Goal: Navigation & Orientation: Find specific page/section

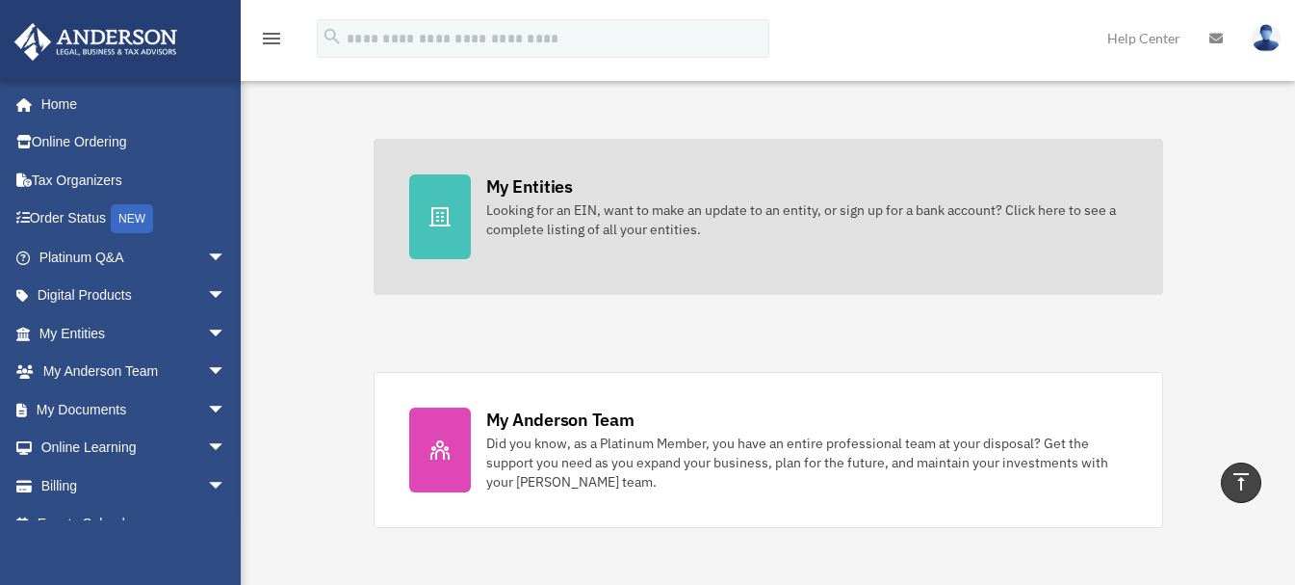
scroll to position [482, 0]
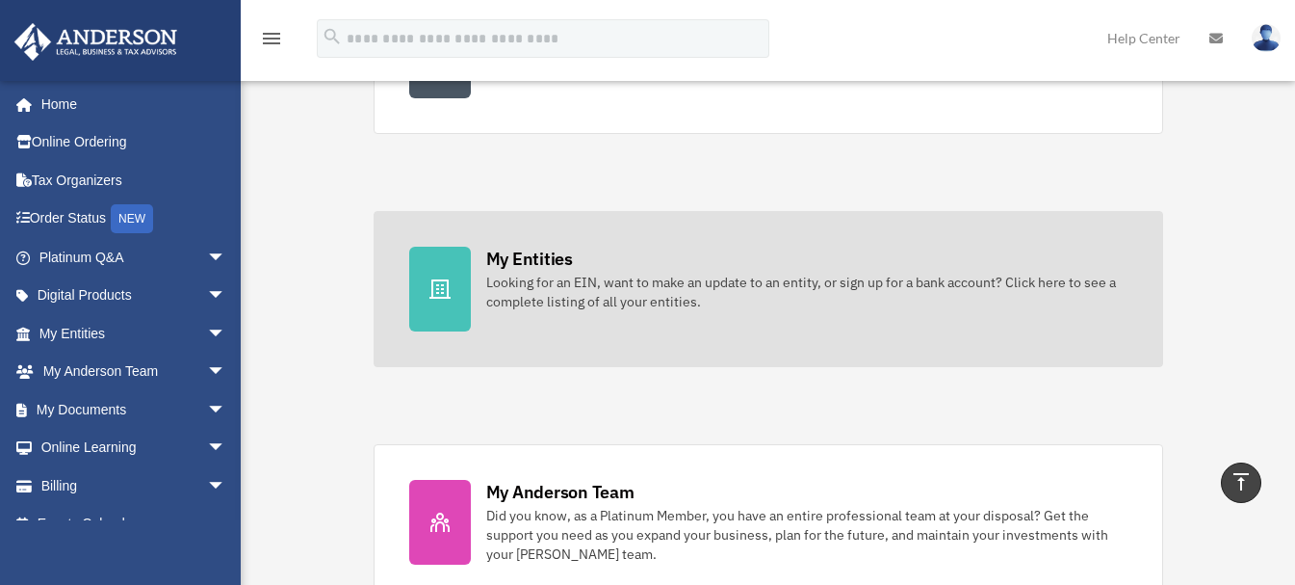
click at [586, 318] on link "My Entities Looking for an EIN, want to make an update to an entity, or sign up…" at bounding box center [769, 289] width 790 height 156
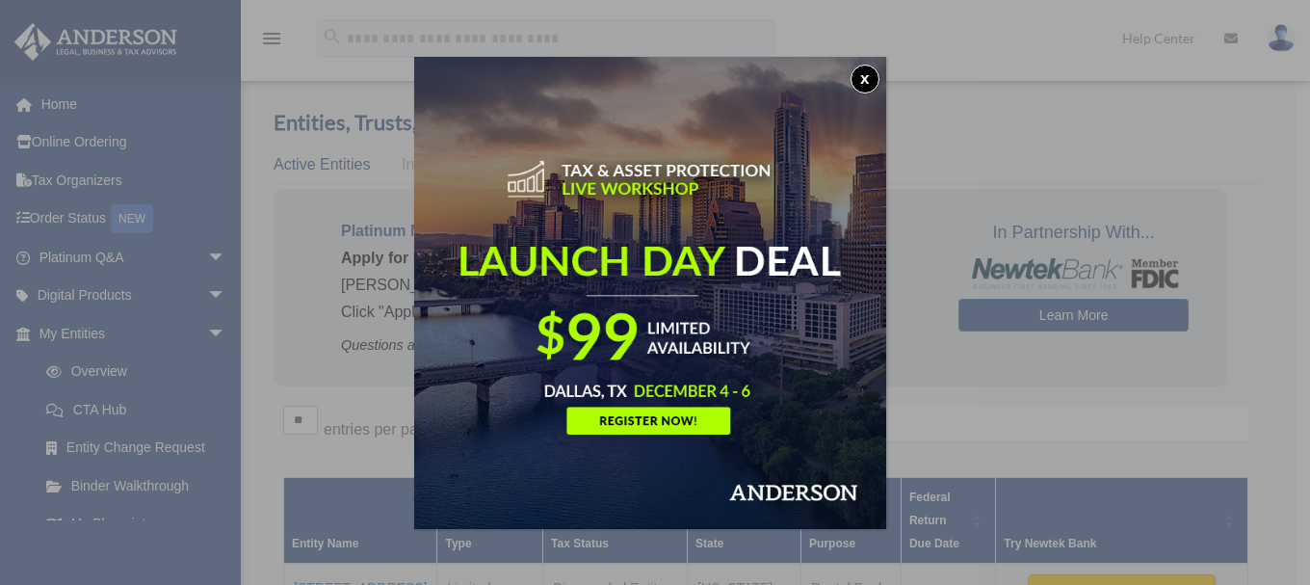
click at [1181, 121] on div "x" at bounding box center [655, 292] width 1310 height 585
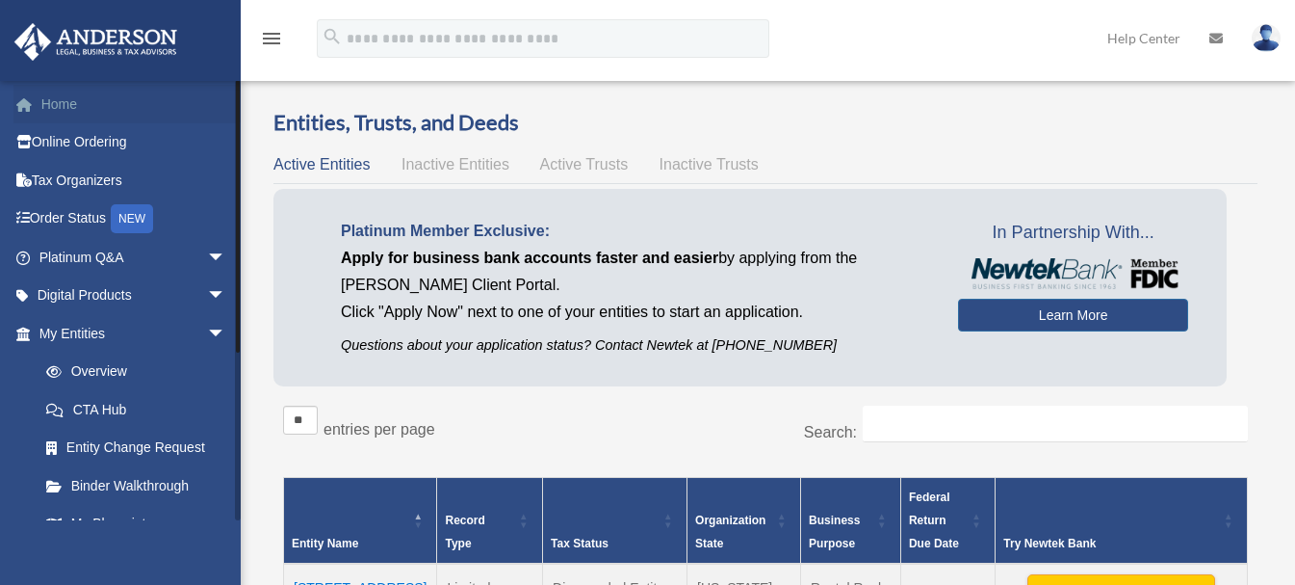
click at [59, 97] on link "Home" at bounding box center [134, 104] width 242 height 39
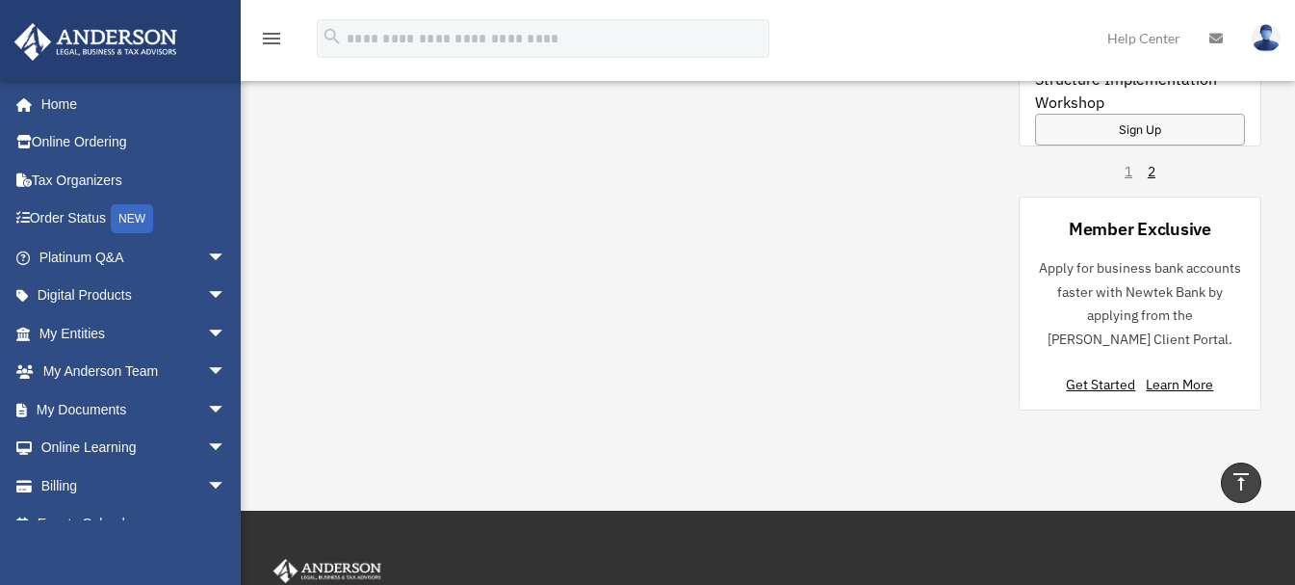
scroll to position [1926, 0]
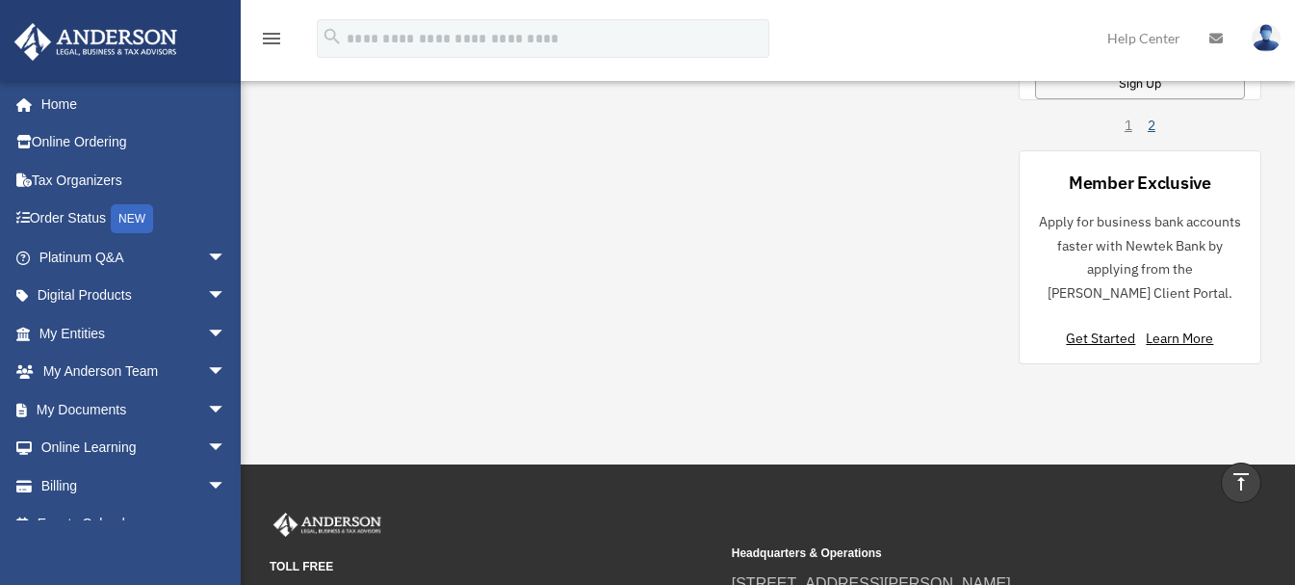
click at [1152, 125] on link "2" at bounding box center [1152, 125] width 8 height 19
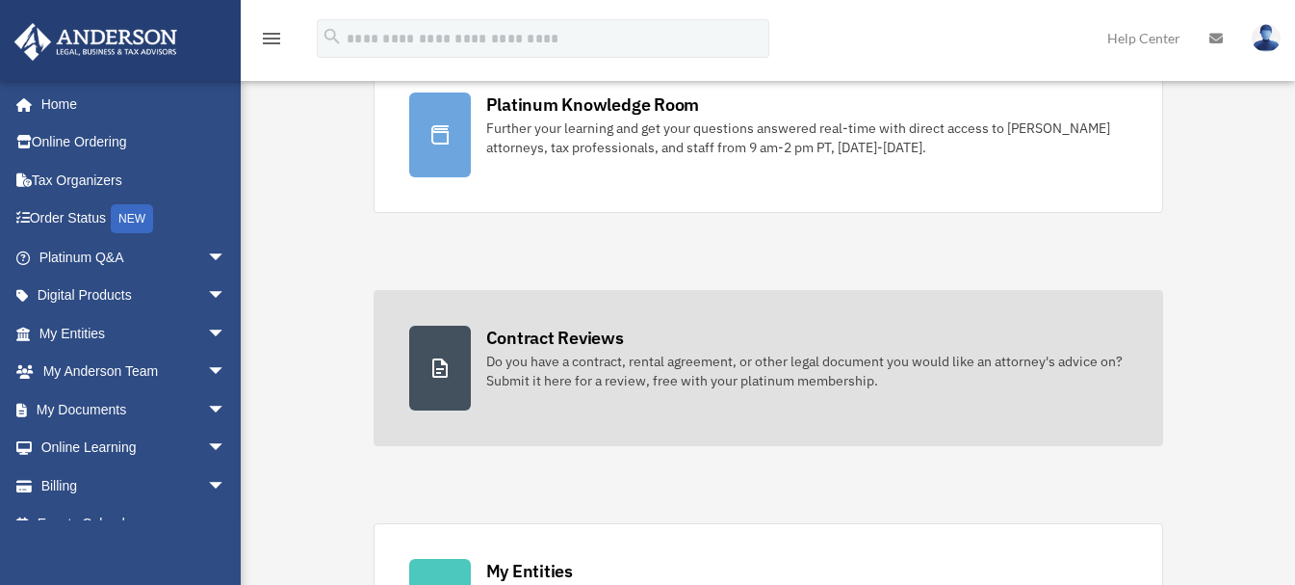
scroll to position [0, 0]
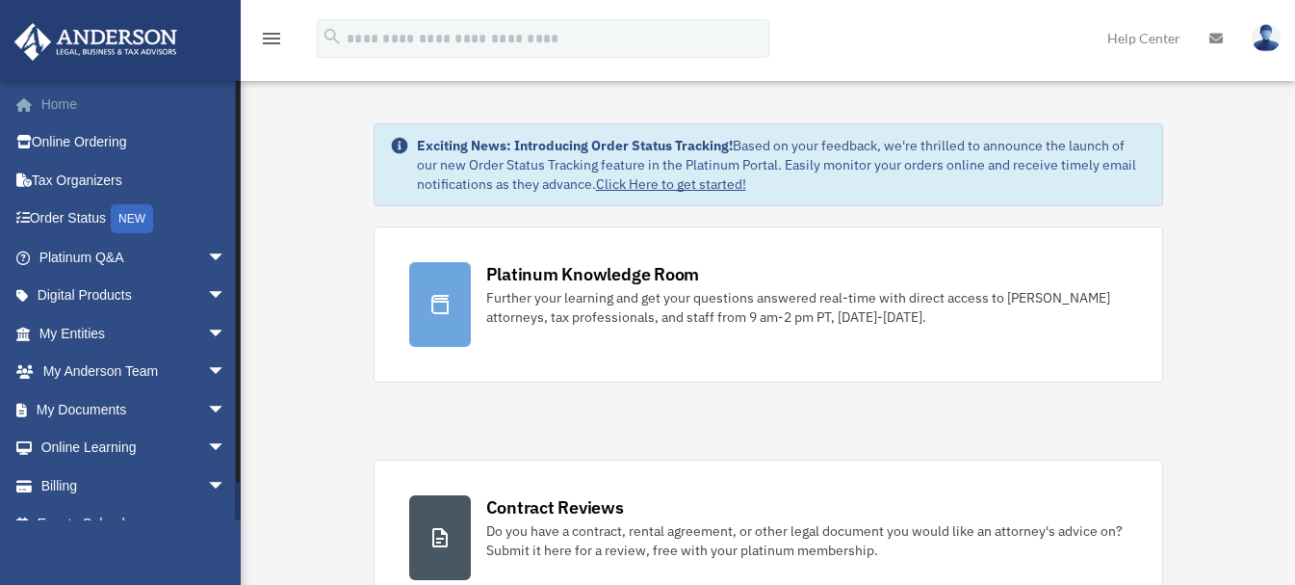
click at [34, 100] on span at bounding box center [34, 104] width 14 height 13
click at [207, 409] on span "arrow_drop_down" at bounding box center [226, 409] width 39 height 39
click at [74, 447] on link "Box" at bounding box center [141, 448] width 228 height 39
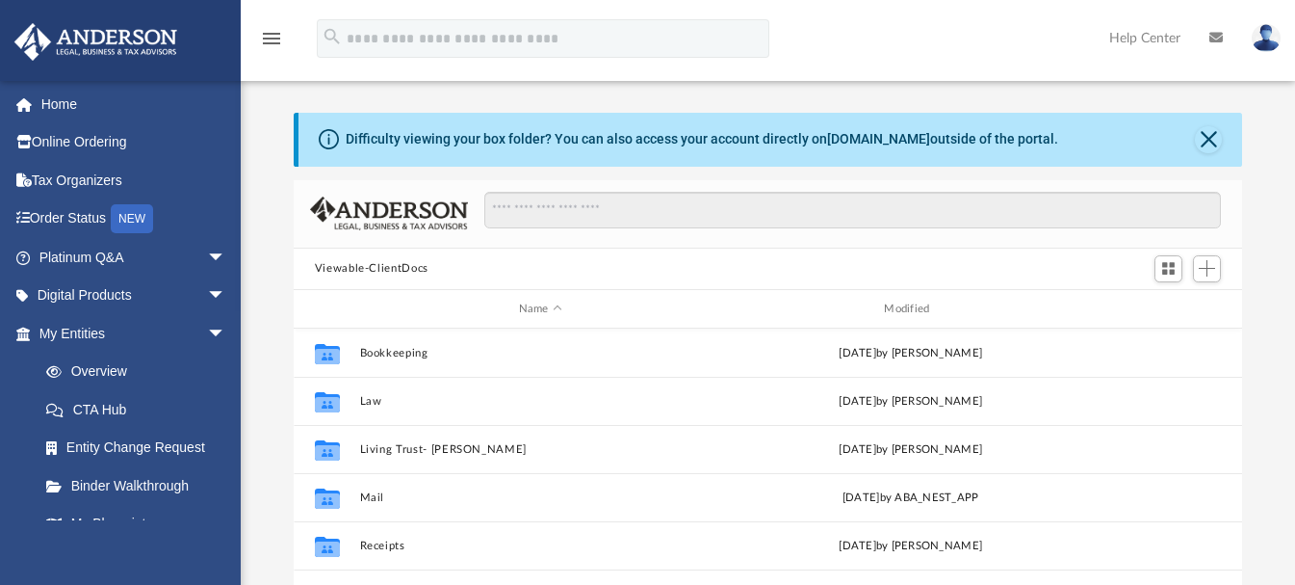
scroll to position [424, 934]
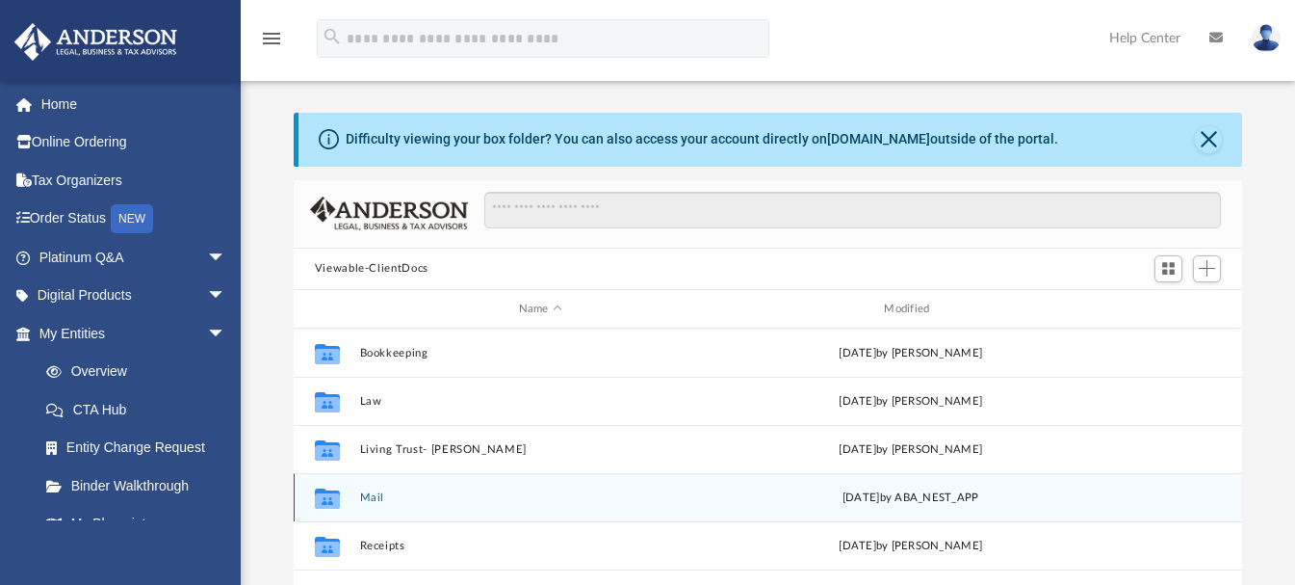
click at [336, 498] on icon "grid" at bounding box center [327, 500] width 25 height 15
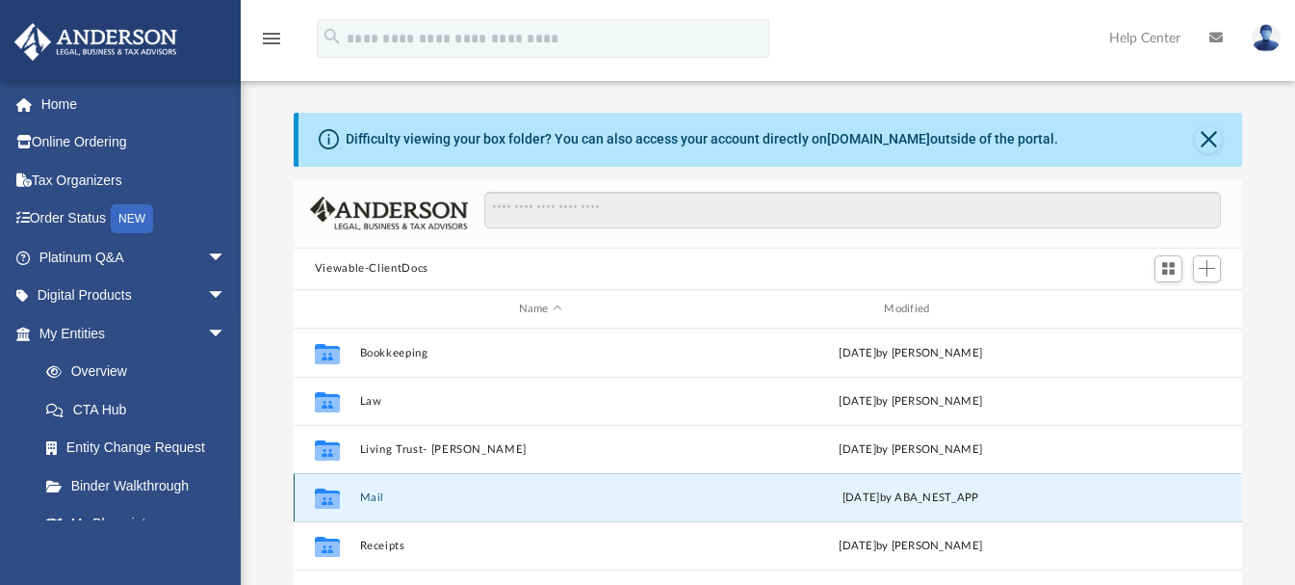
click at [358, 495] on div "Collaborated Folder Mail Tue Sep 23 2025 by ABA_NEST_APP" at bounding box center [769, 497] width 950 height 48
click at [370, 497] on button "Mail" at bounding box center [540, 497] width 362 height 13
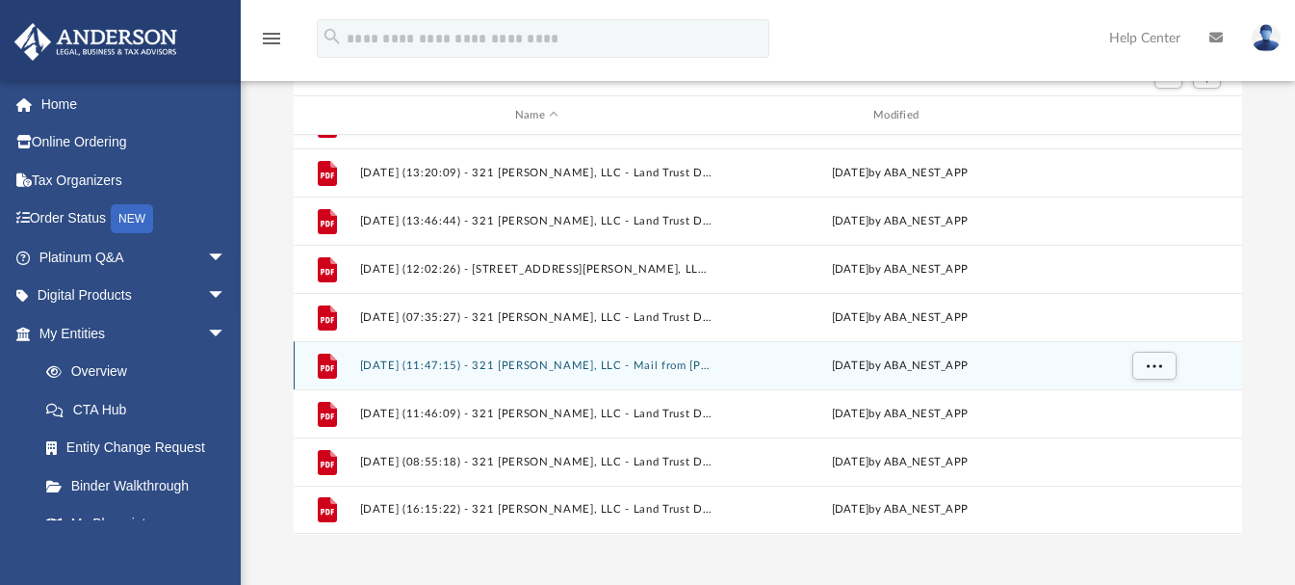
scroll to position [385, 0]
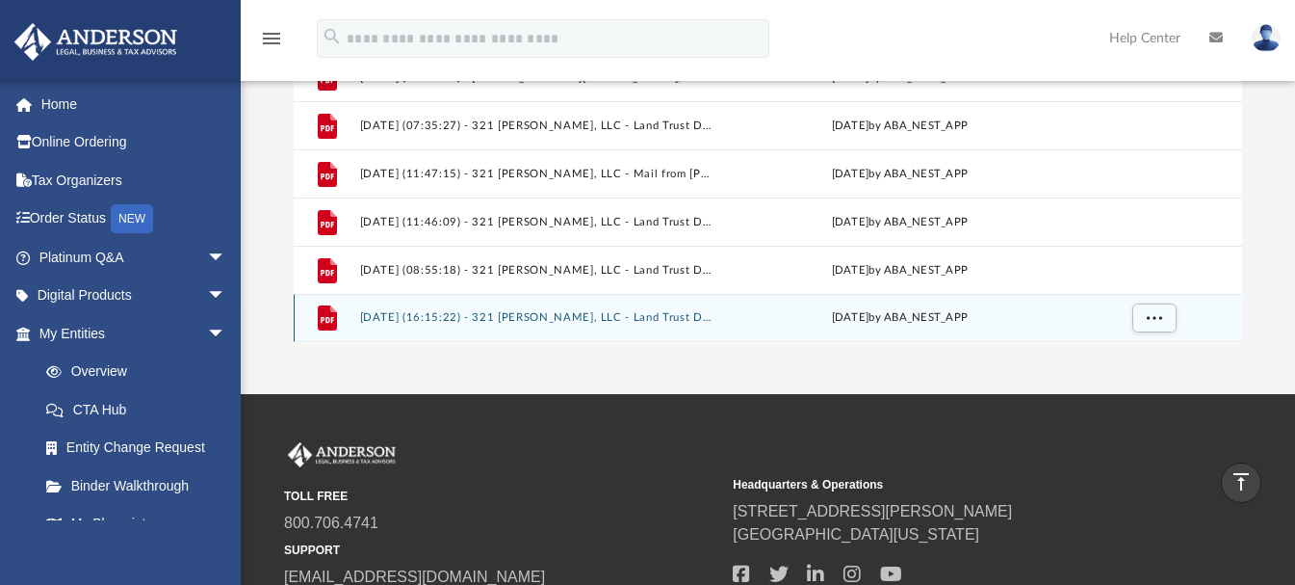
click at [542, 316] on button "2025.09.23 (16:15:22) - 321 Samuel Clemens, LLC - Land Trust Documents from Tam…" at bounding box center [536, 318] width 354 height 13
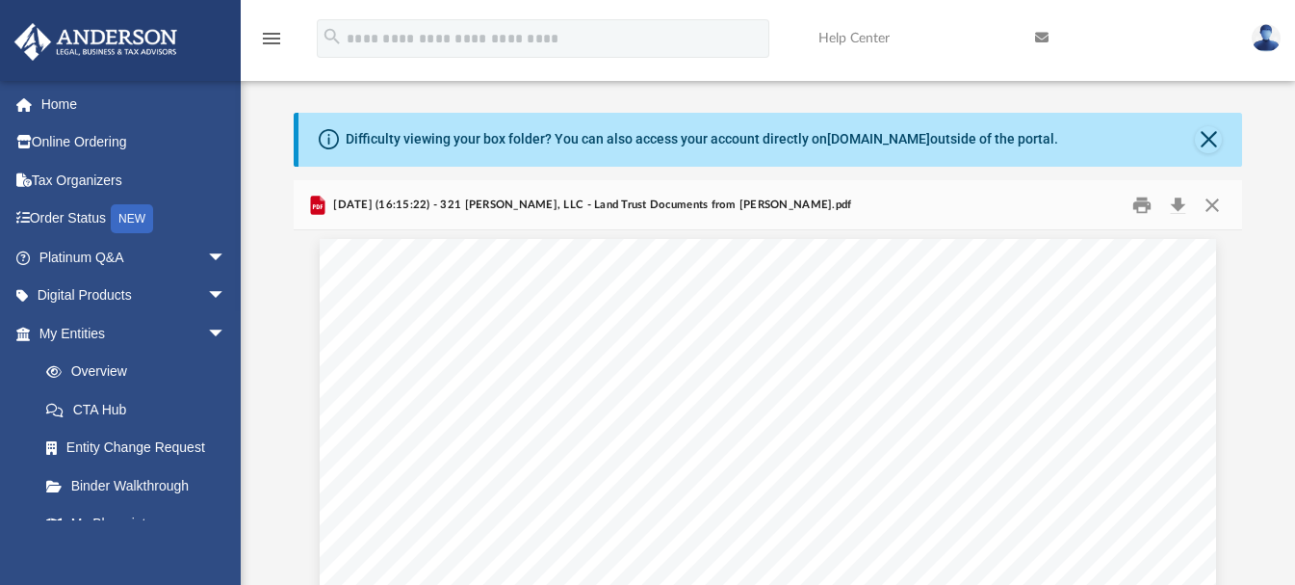
scroll to position [0, 0]
drag, startPoint x: 55, startPoint y: 100, endPoint x: 65, endPoint y: 102, distance: 9.8
click at [56, 100] on link "Home" at bounding box center [134, 104] width 242 height 39
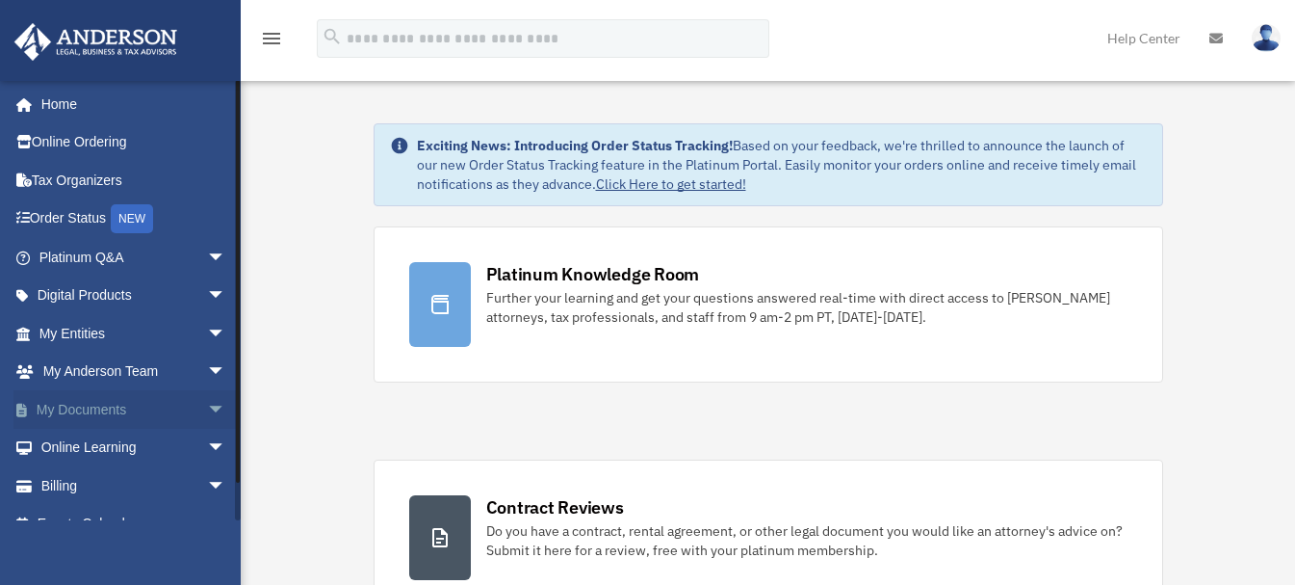
click at [207, 404] on span "arrow_drop_down" at bounding box center [226, 409] width 39 height 39
click at [93, 437] on link "Box" at bounding box center [141, 448] width 228 height 39
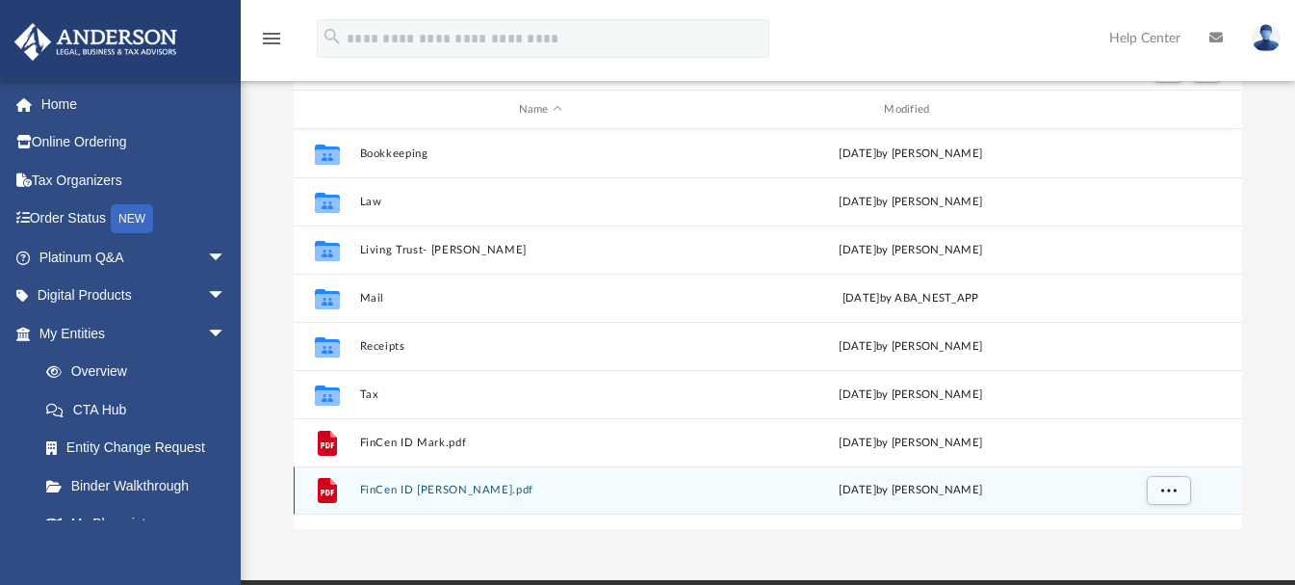
scroll to position [96, 0]
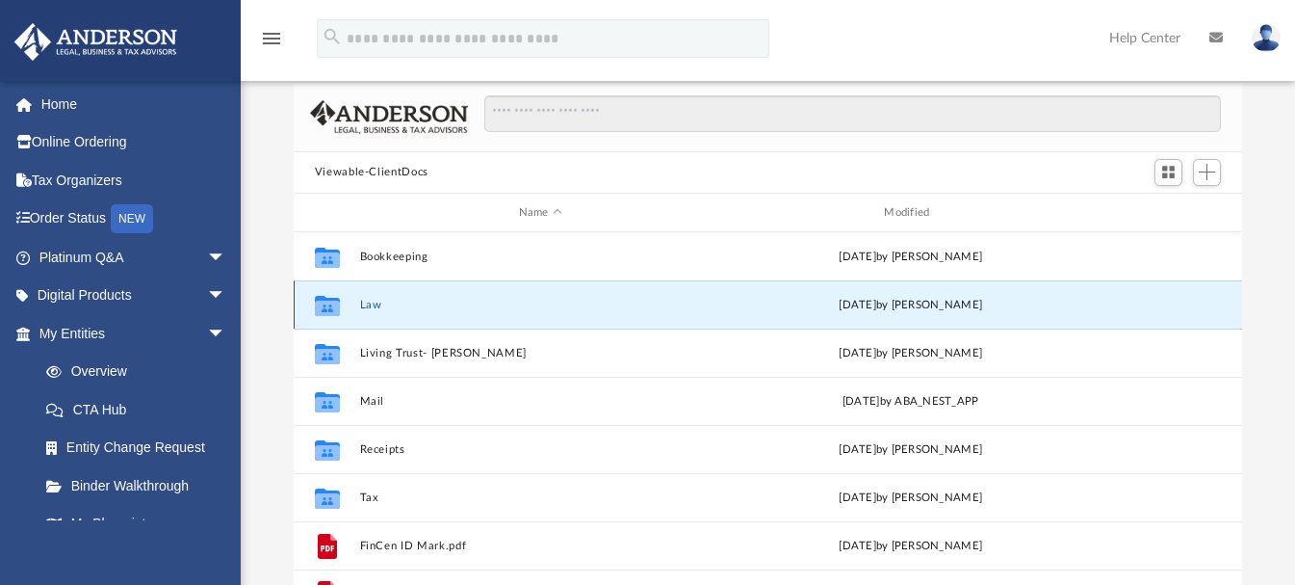
click at [369, 304] on button "Law" at bounding box center [540, 305] width 362 height 13
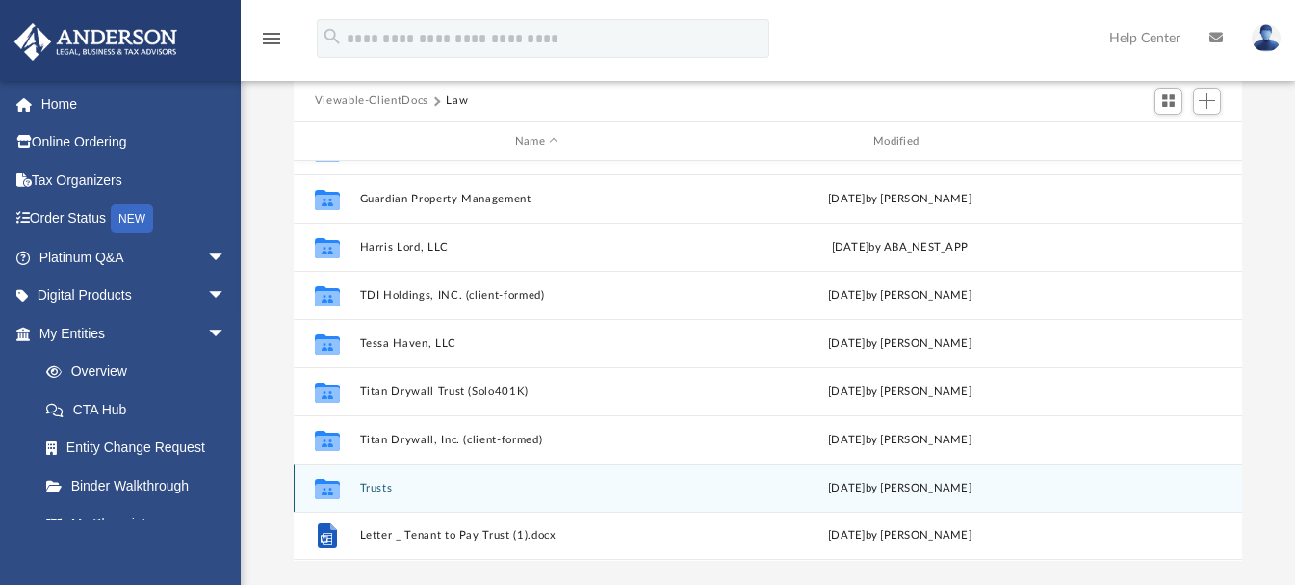
scroll to position [289, 0]
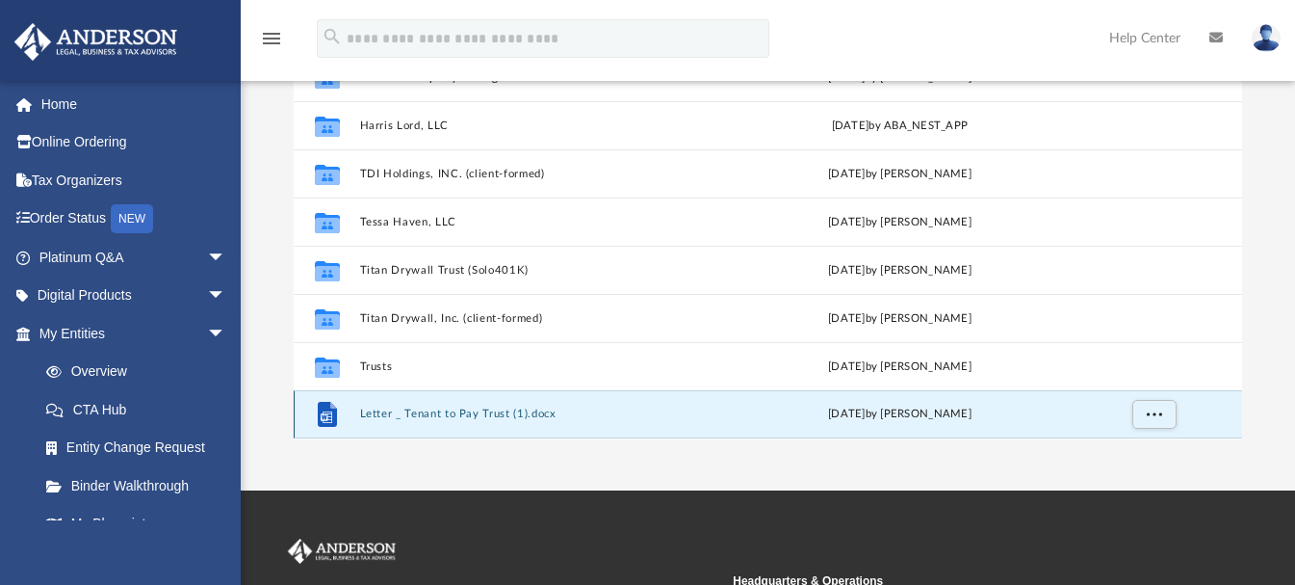
click at [425, 412] on button "Letter _ Tenant to Pay Trust (1).docx" at bounding box center [536, 414] width 354 height 13
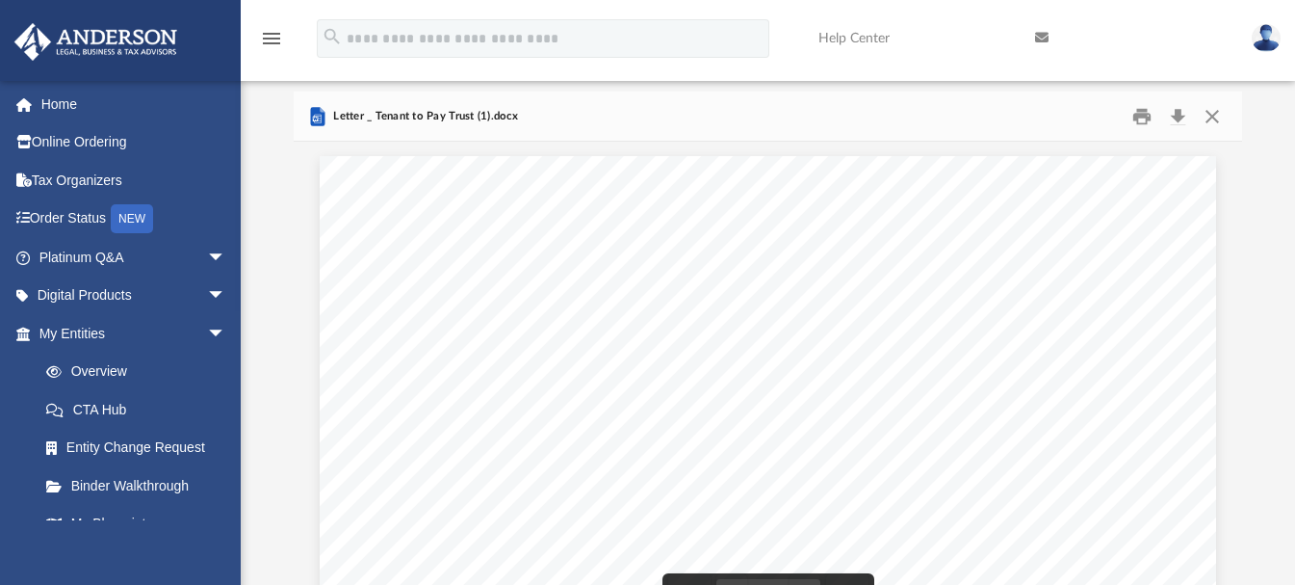
scroll to position [0, 0]
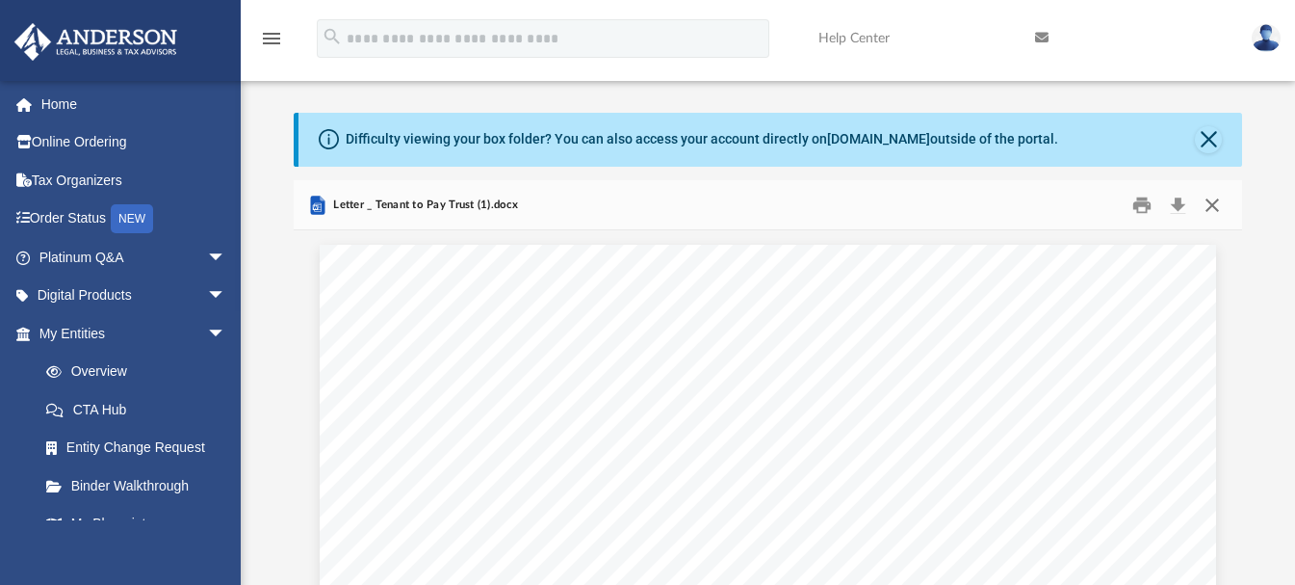
click at [1208, 210] on button "Close" at bounding box center [1212, 205] width 35 height 30
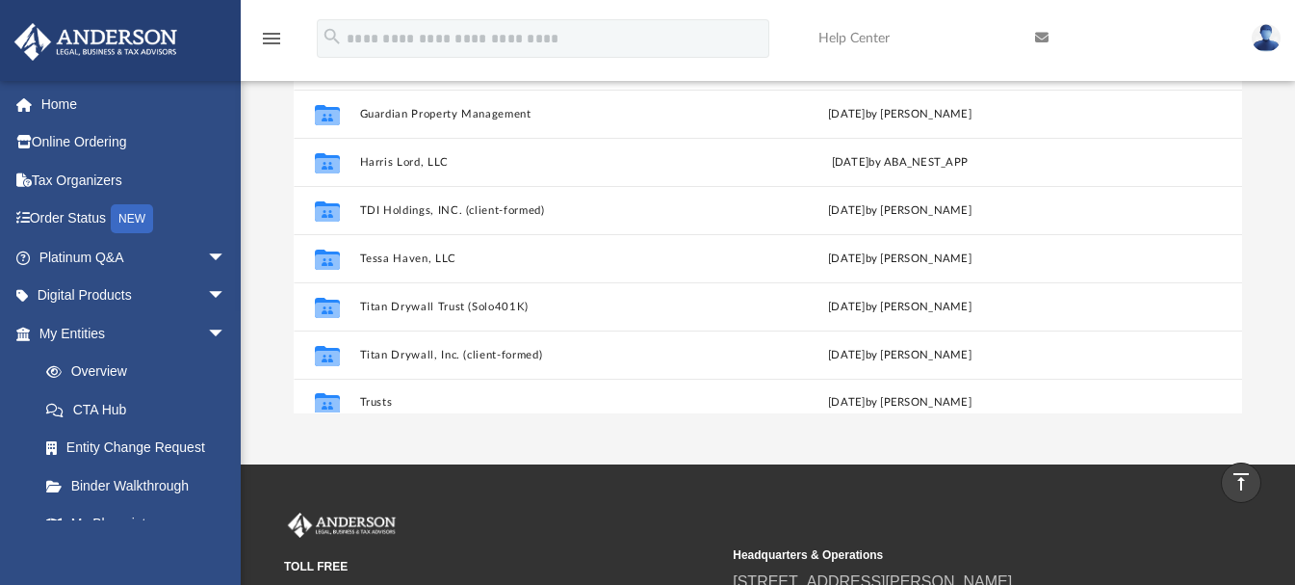
scroll to position [35, 0]
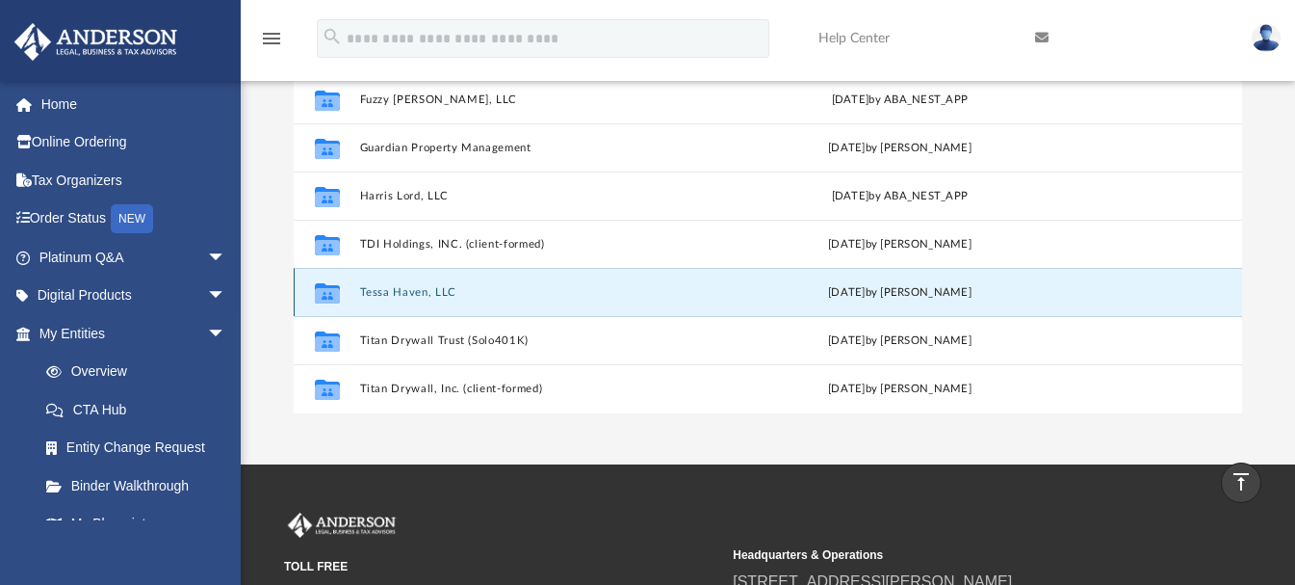
click at [430, 294] on button "Tessa Haven, LLC" at bounding box center [536, 292] width 354 height 13
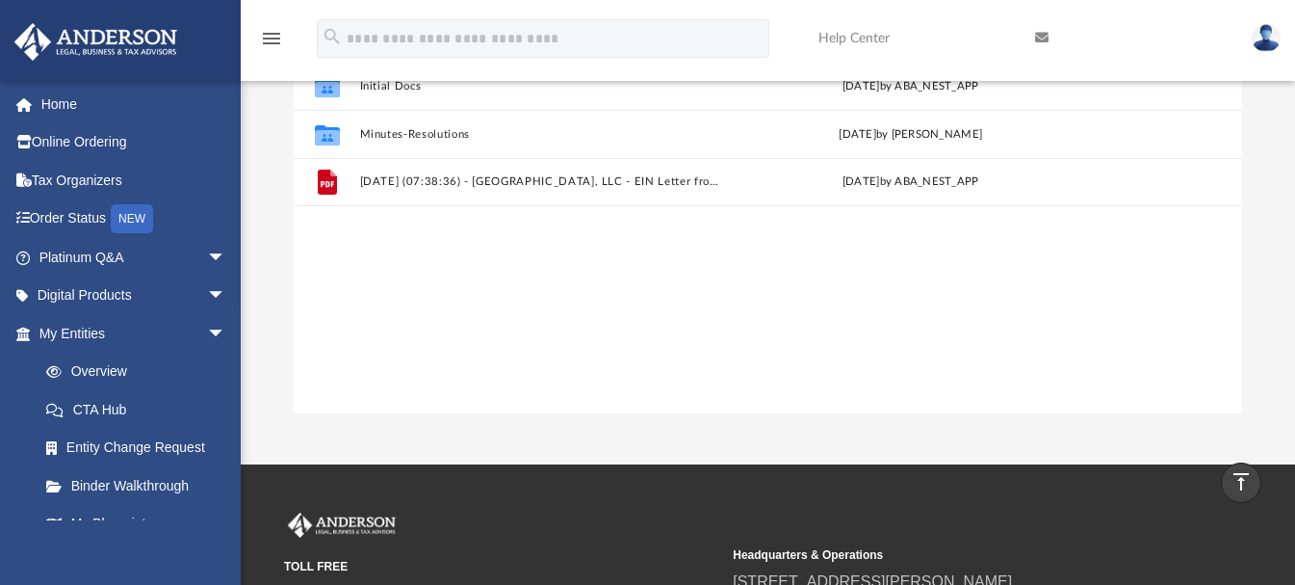
scroll to position [219, 0]
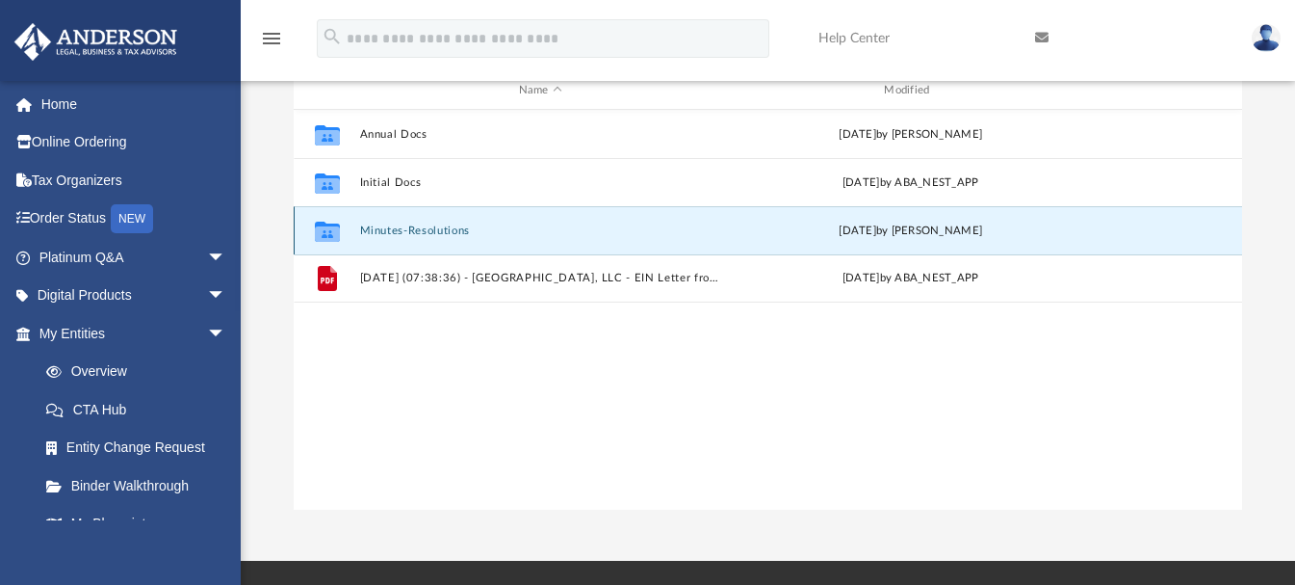
click at [420, 227] on button "Minutes-Resolutions" at bounding box center [540, 230] width 362 height 13
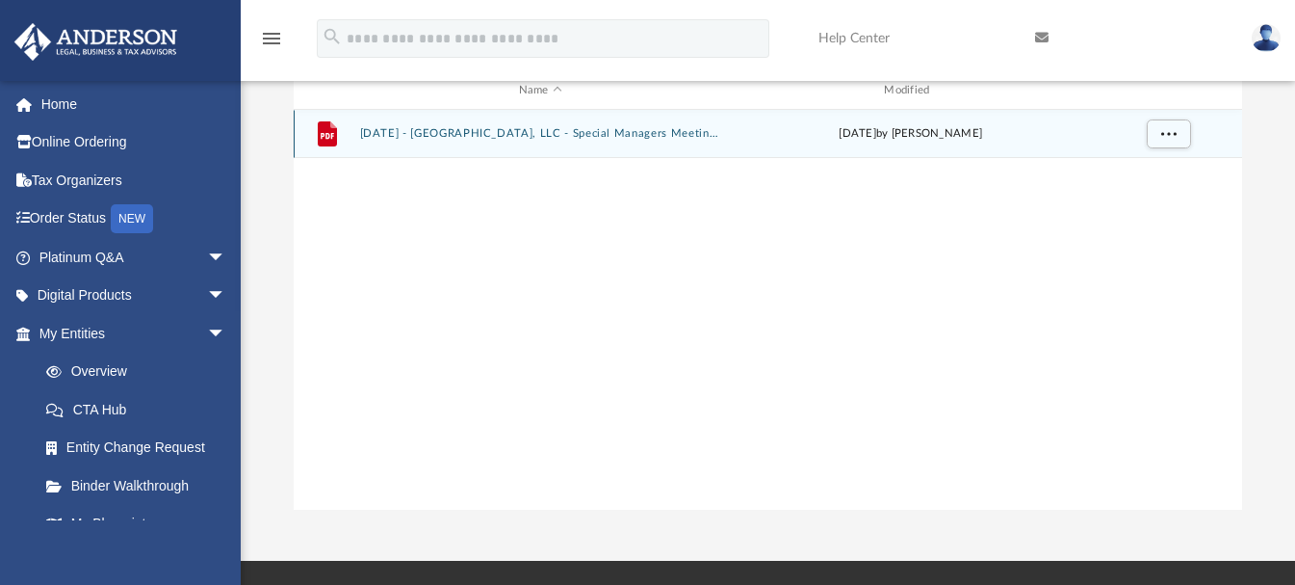
click at [456, 139] on button "2025.09.09 - Tessa Haven, LLC - Special Managers Meeting.pdf" at bounding box center [540, 134] width 362 height 13
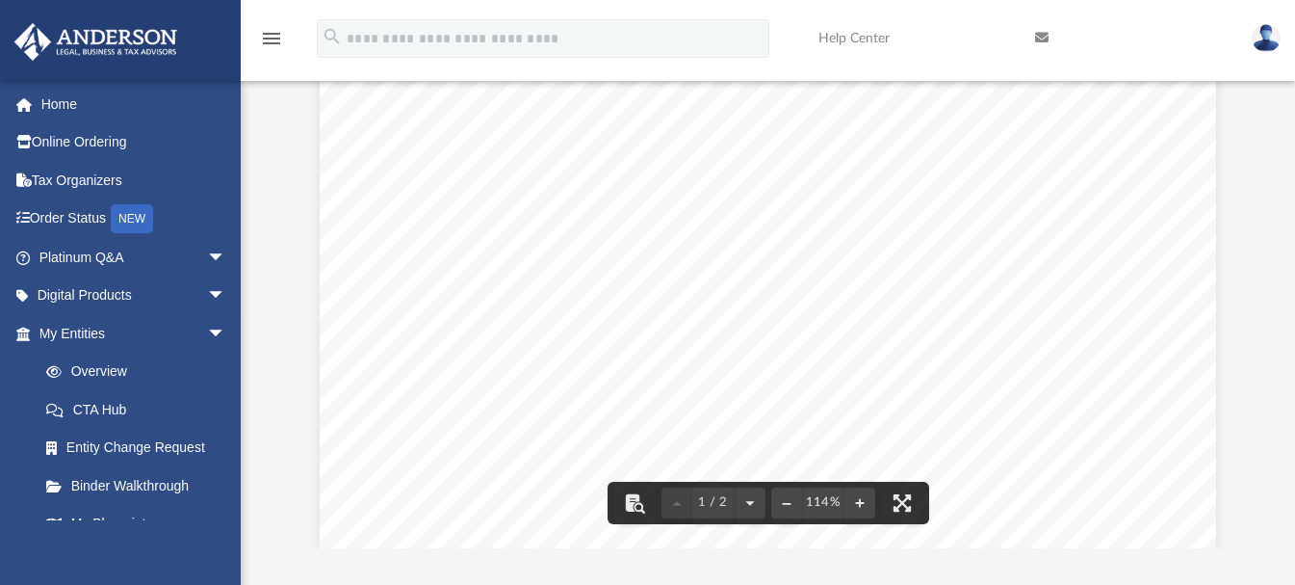
scroll to position [0, 0]
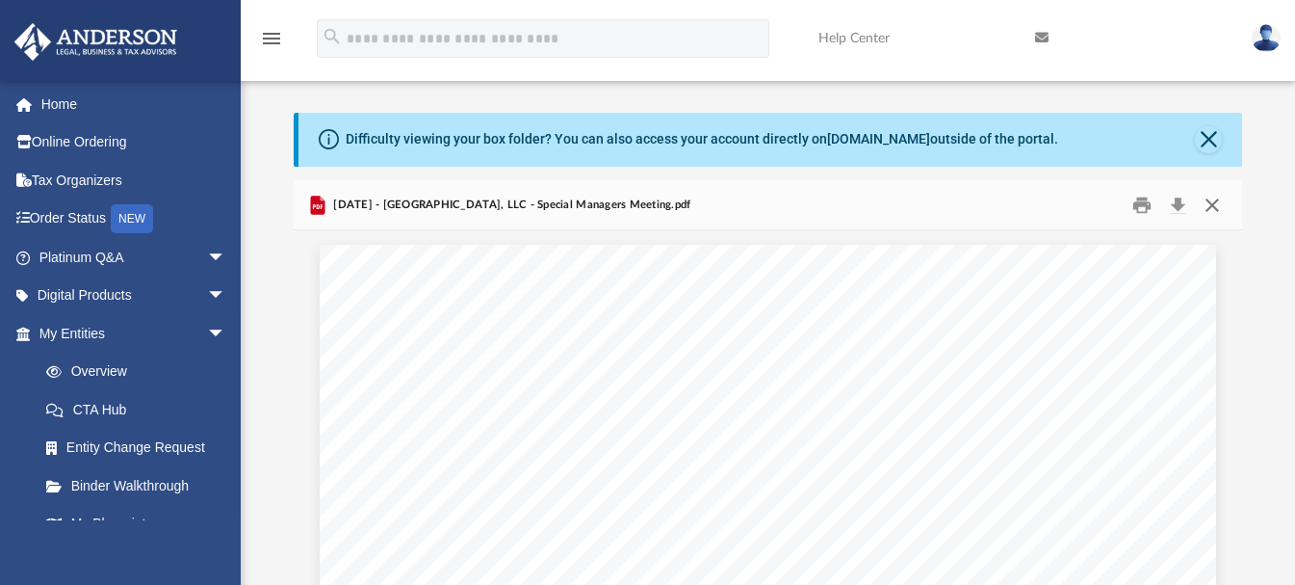
click at [1211, 207] on button "Close" at bounding box center [1212, 205] width 35 height 30
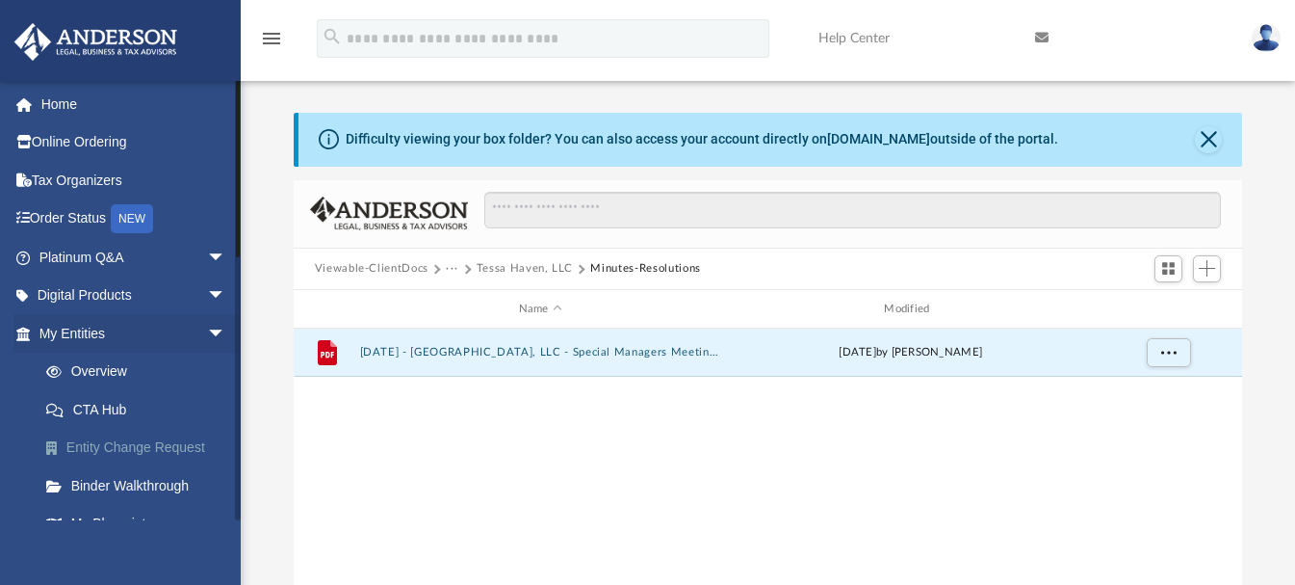
scroll to position [96, 0]
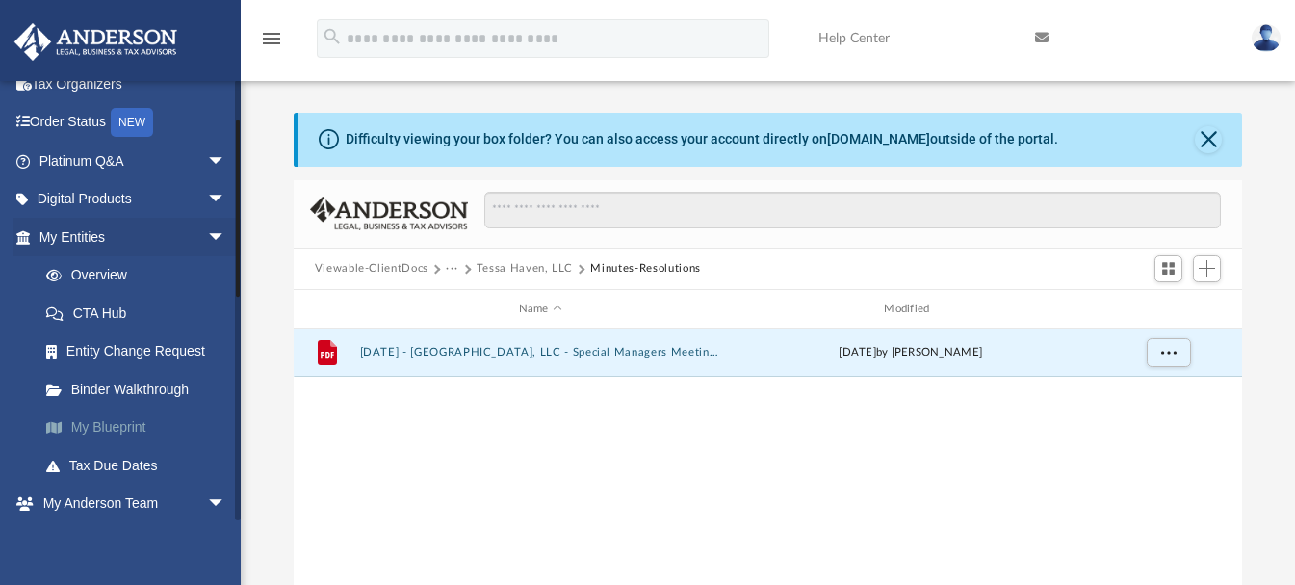
click at [75, 422] on link "My Blueprint" at bounding box center [141, 427] width 228 height 39
